Goal: Task Accomplishment & Management: Manage account settings

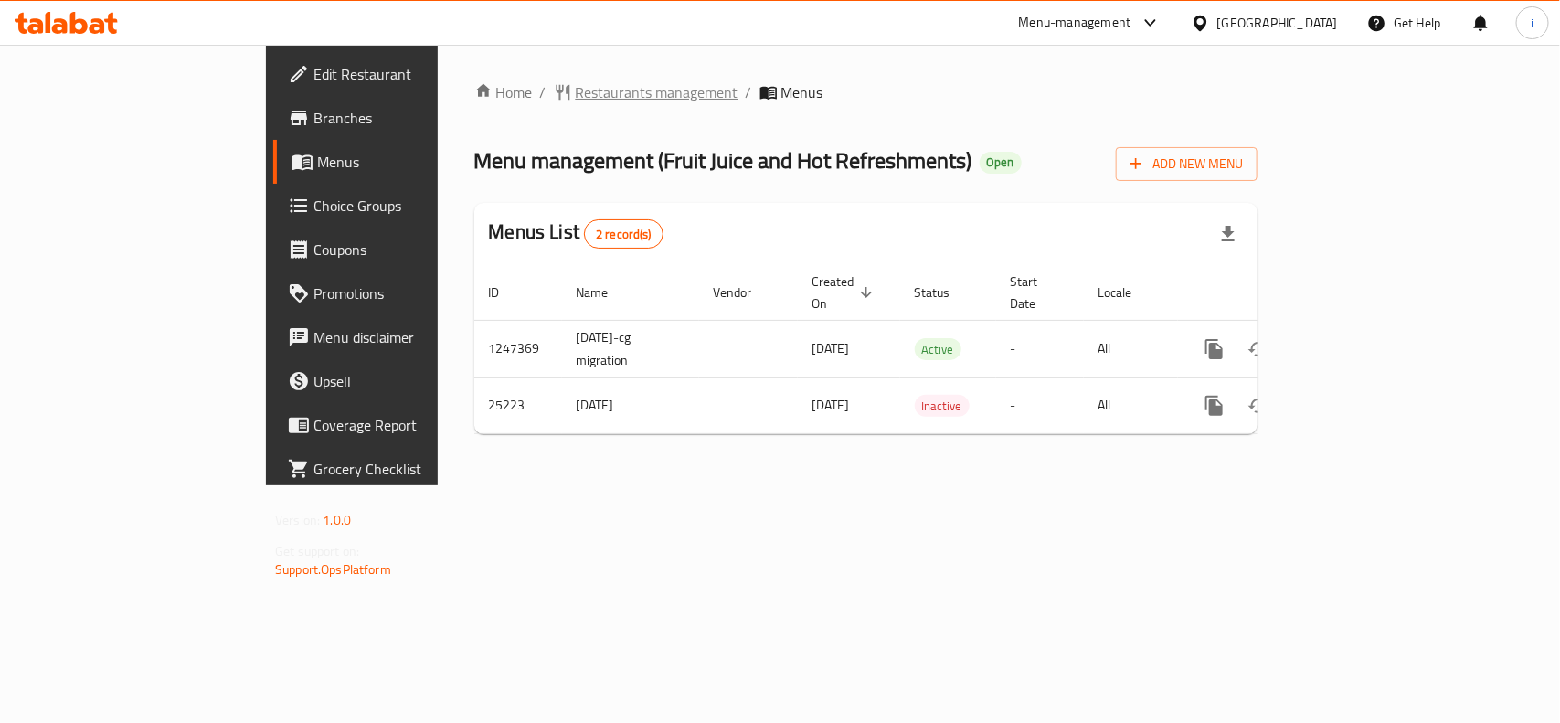
click at [576, 88] on span "Restaurants management" at bounding box center [657, 92] width 163 height 22
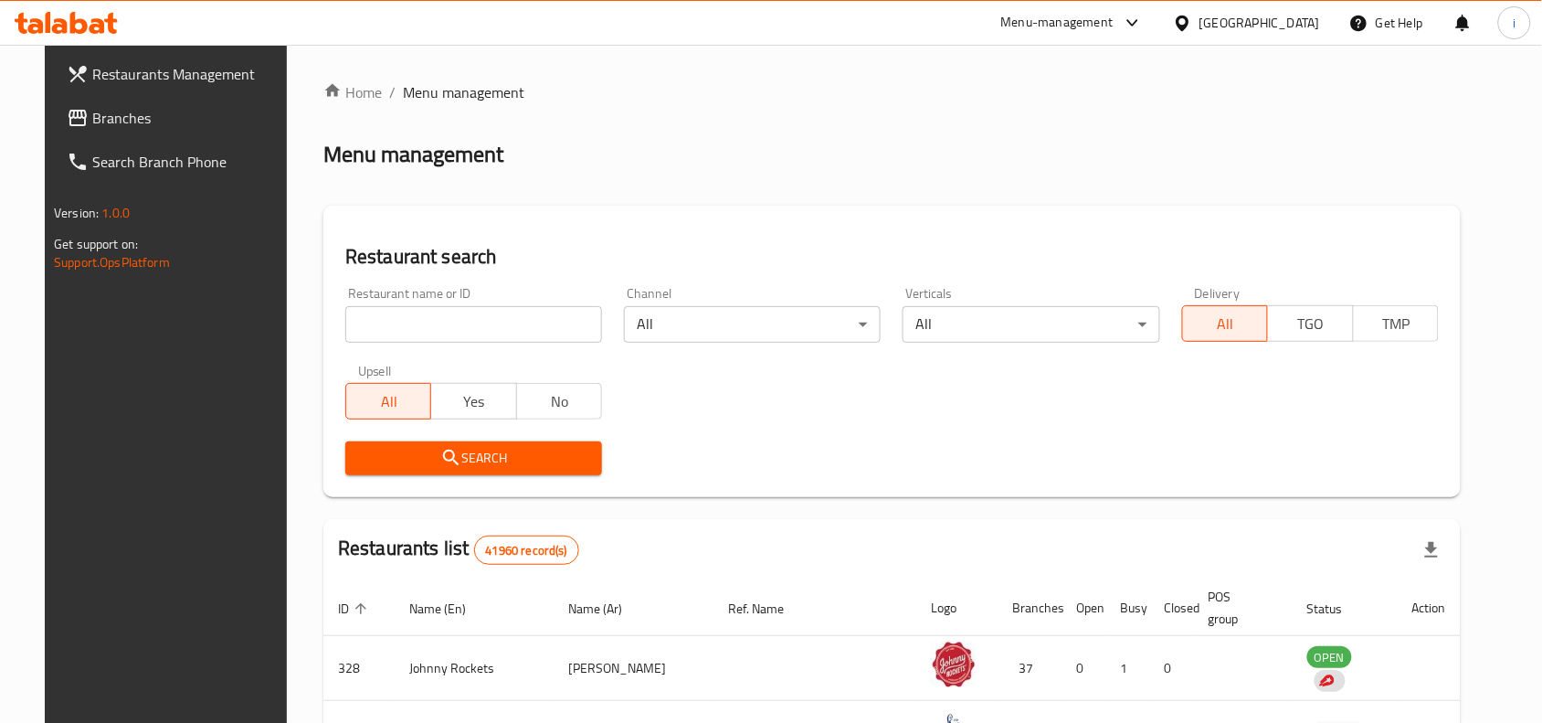
click at [461, 330] on input "search" at bounding box center [473, 324] width 257 height 37
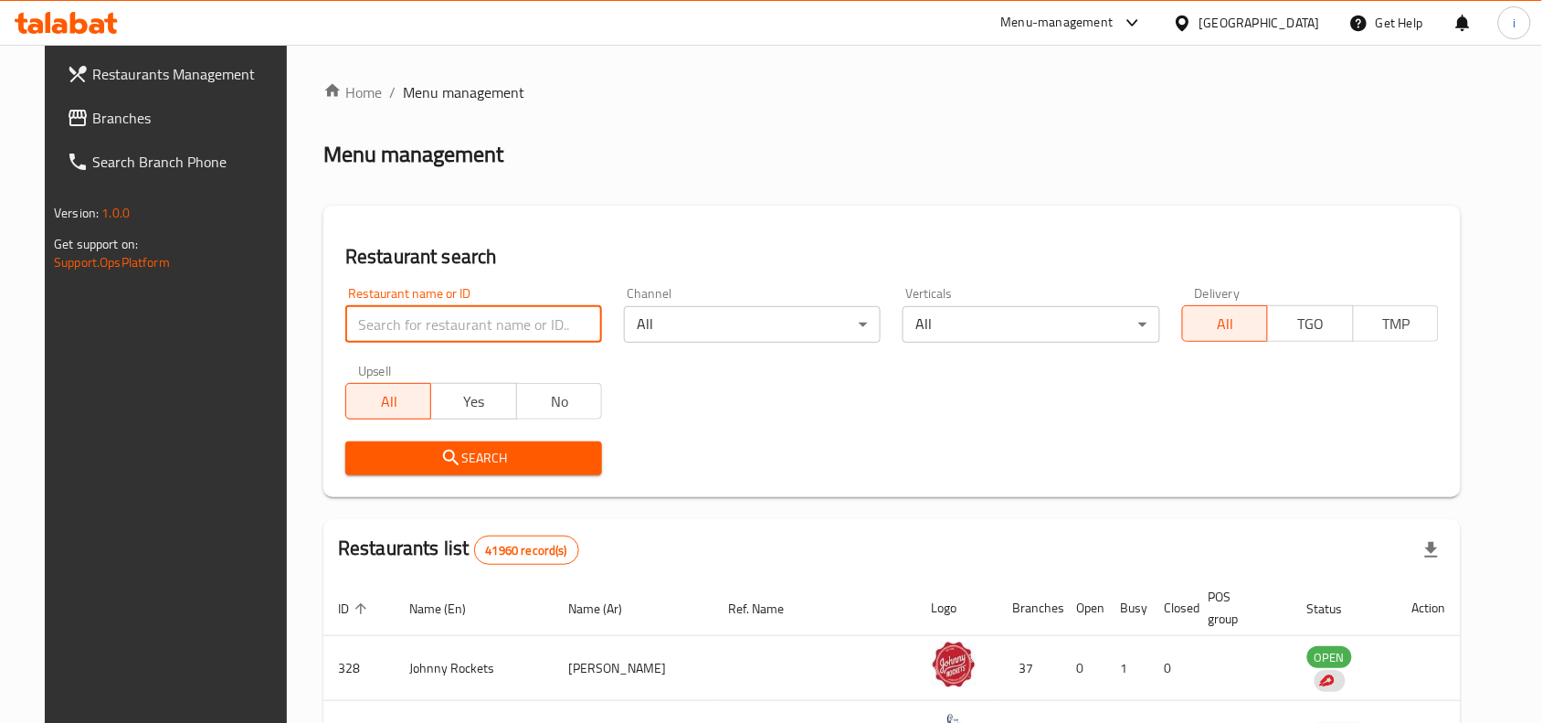
paste input "13160"
type input "13160"
click at [491, 455] on span "Search" at bounding box center [473, 458] width 227 height 23
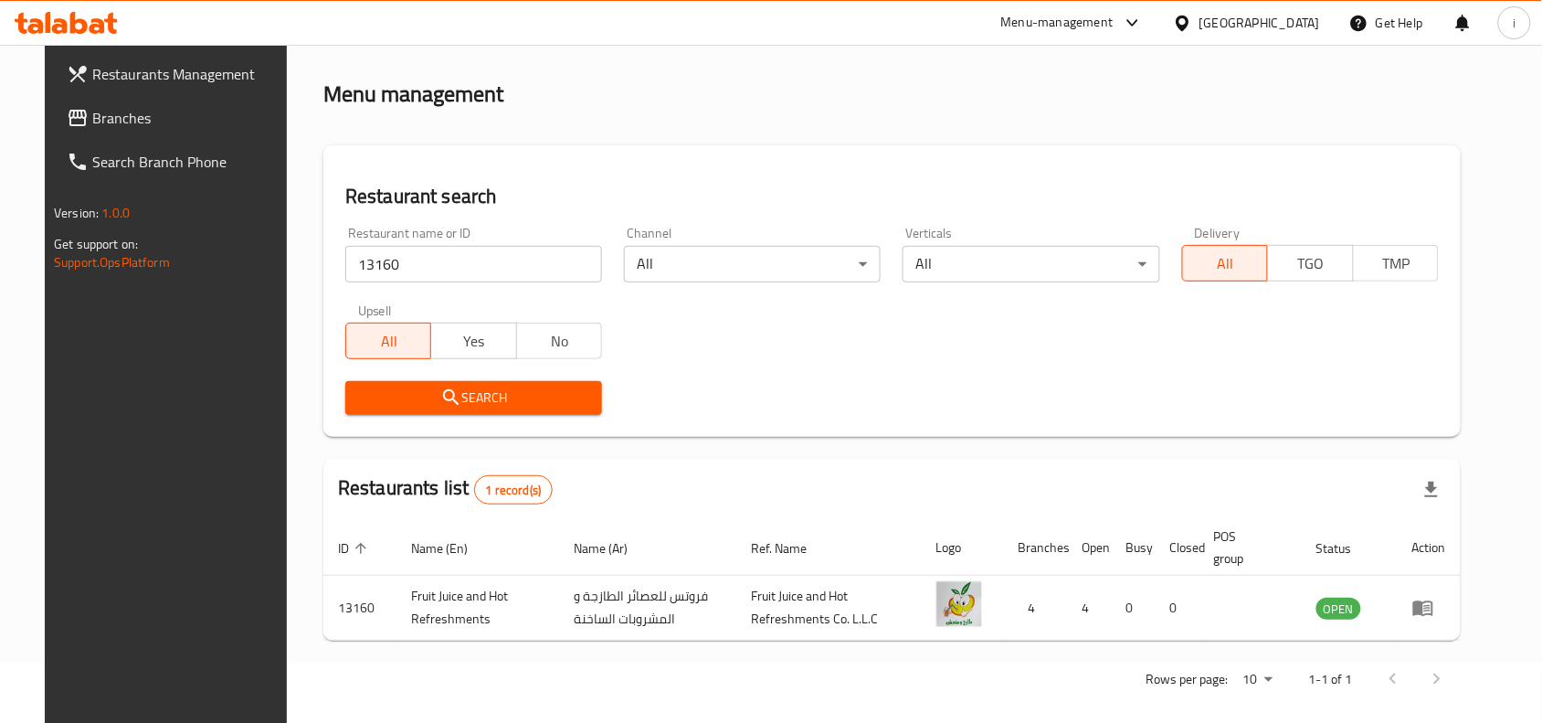
scroll to position [78, 0]
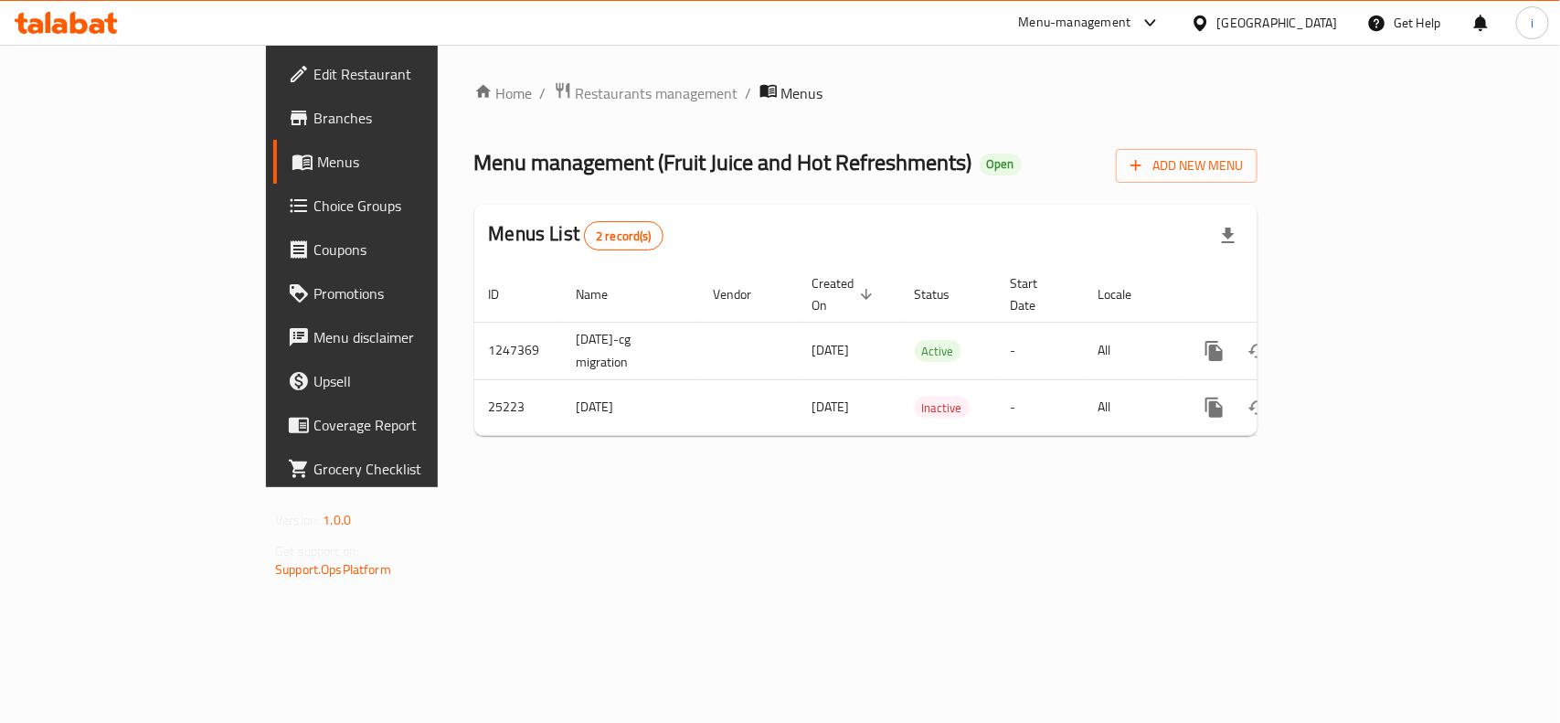
click at [313, 70] on span "Edit Restaurant" at bounding box center [412, 74] width 198 height 22
